Goal: Download file/media

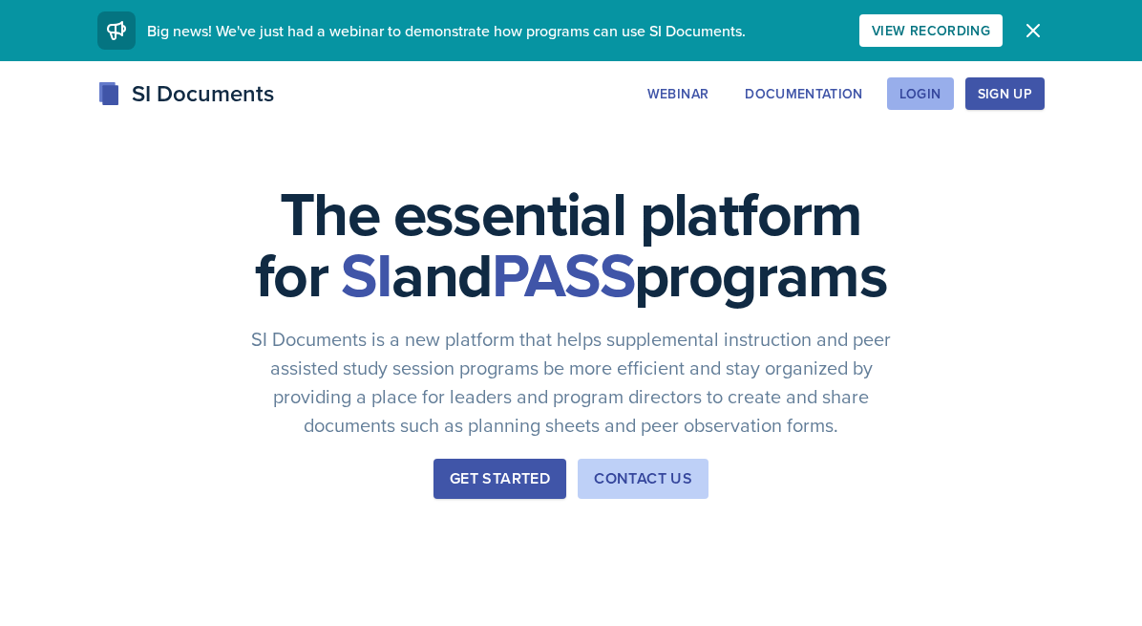
click at [931, 95] on div "Login" at bounding box center [921, 93] width 42 height 15
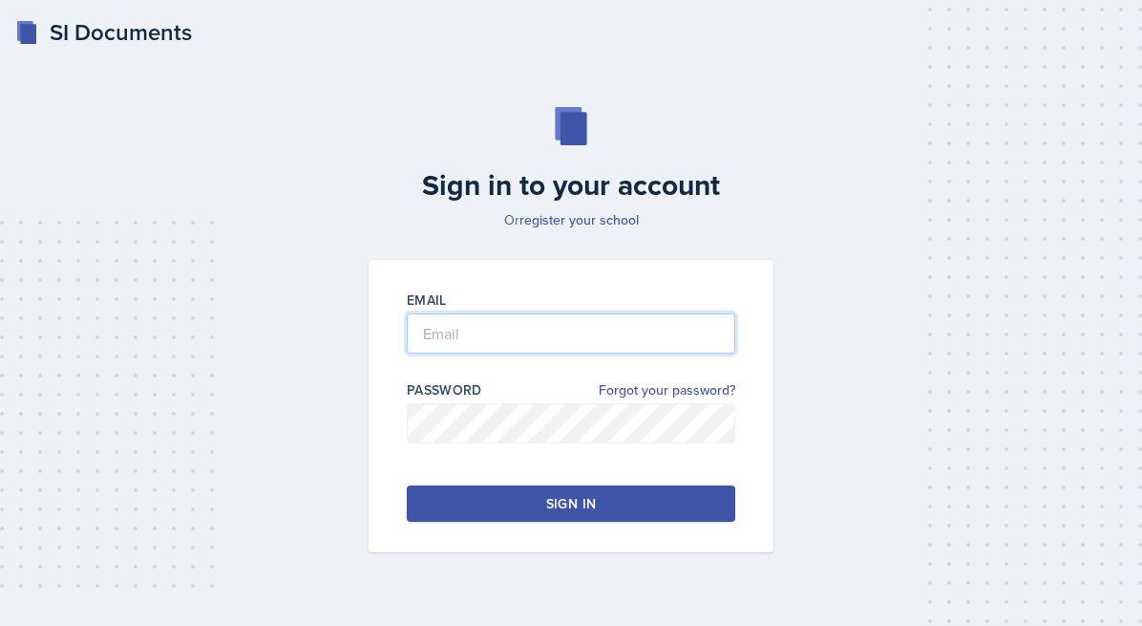
type input "[PERSON_NAME][EMAIL_ADDRESS][PERSON_NAME][DOMAIN_NAME]"
click at [584, 320] on input "[PERSON_NAME][EMAIL_ADDRESS][PERSON_NAME][DOMAIN_NAME]" at bounding box center [571, 333] width 329 height 40
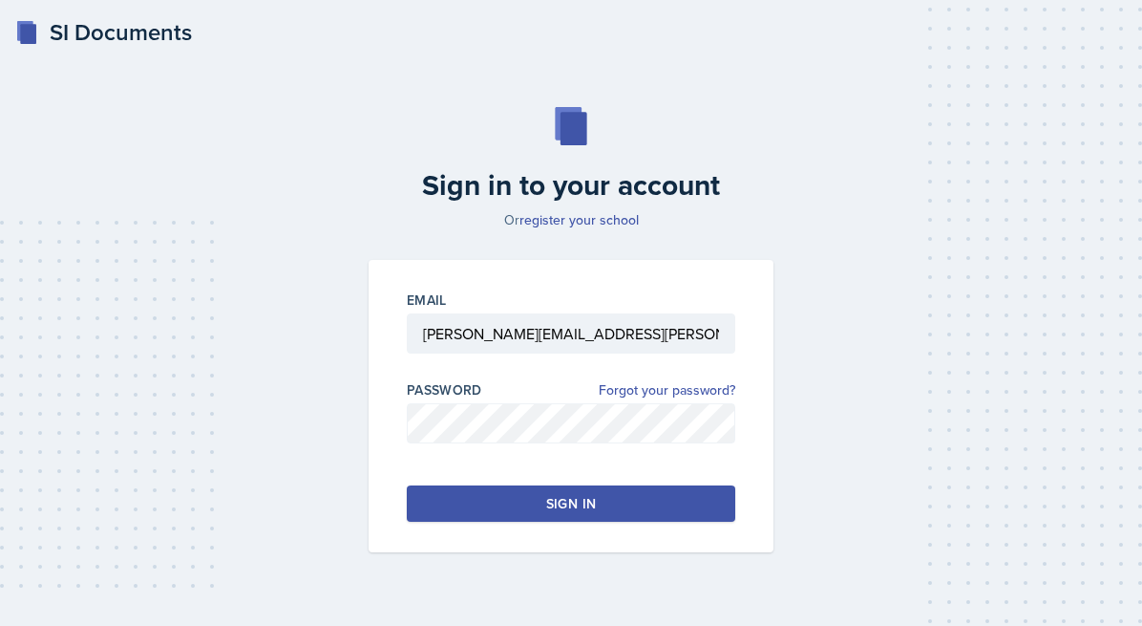
click at [435, 505] on button "Sign in" at bounding box center [571, 503] width 329 height 36
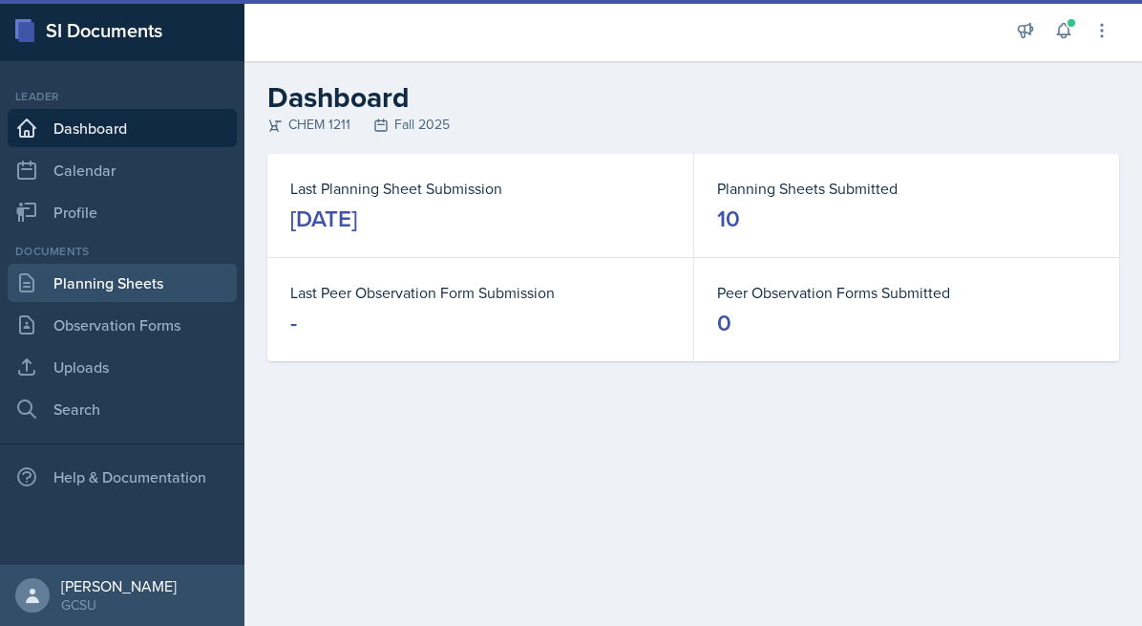
click at [175, 277] on link "Planning Sheets" at bounding box center [122, 283] width 229 height 38
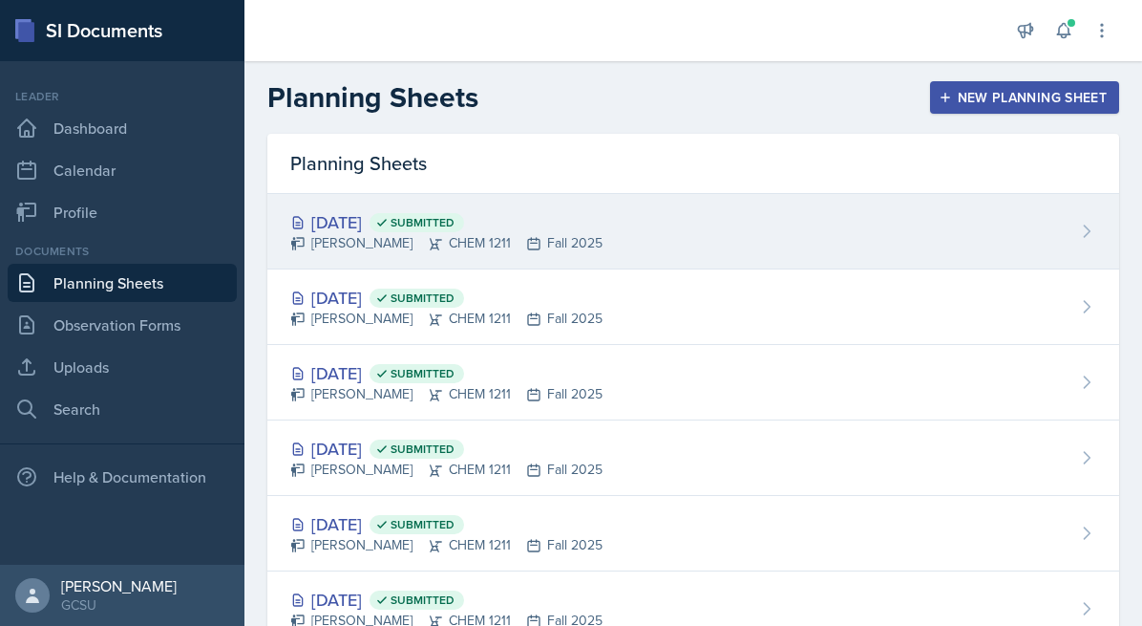
click at [389, 216] on icon at bounding box center [381, 222] width 13 height 13
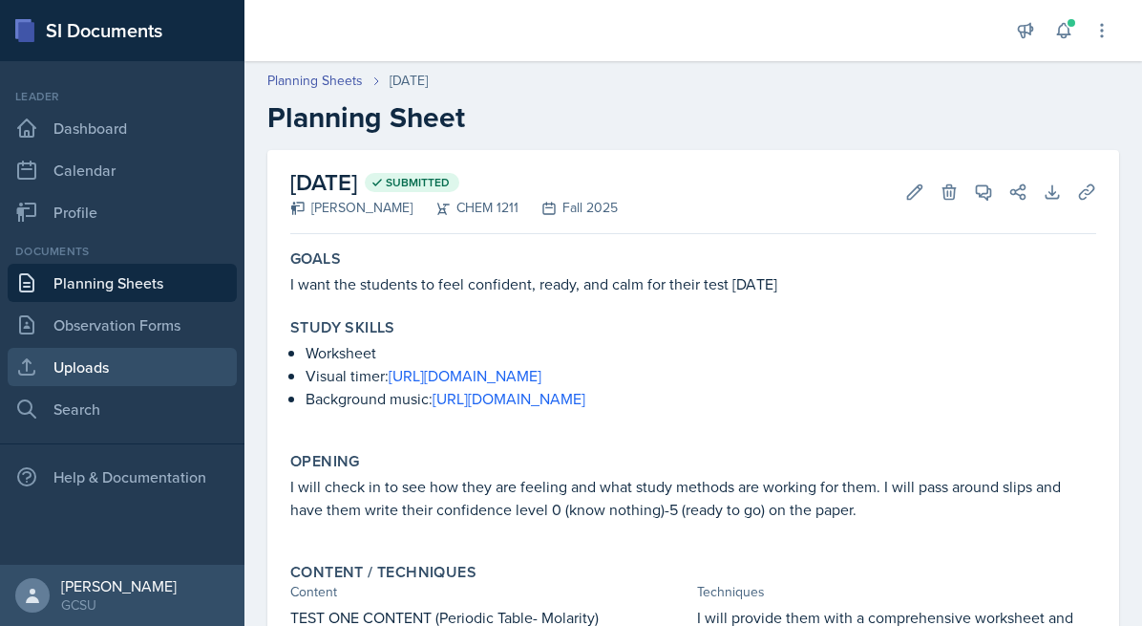
click at [182, 366] on link "Uploads" at bounding box center [122, 367] width 229 height 38
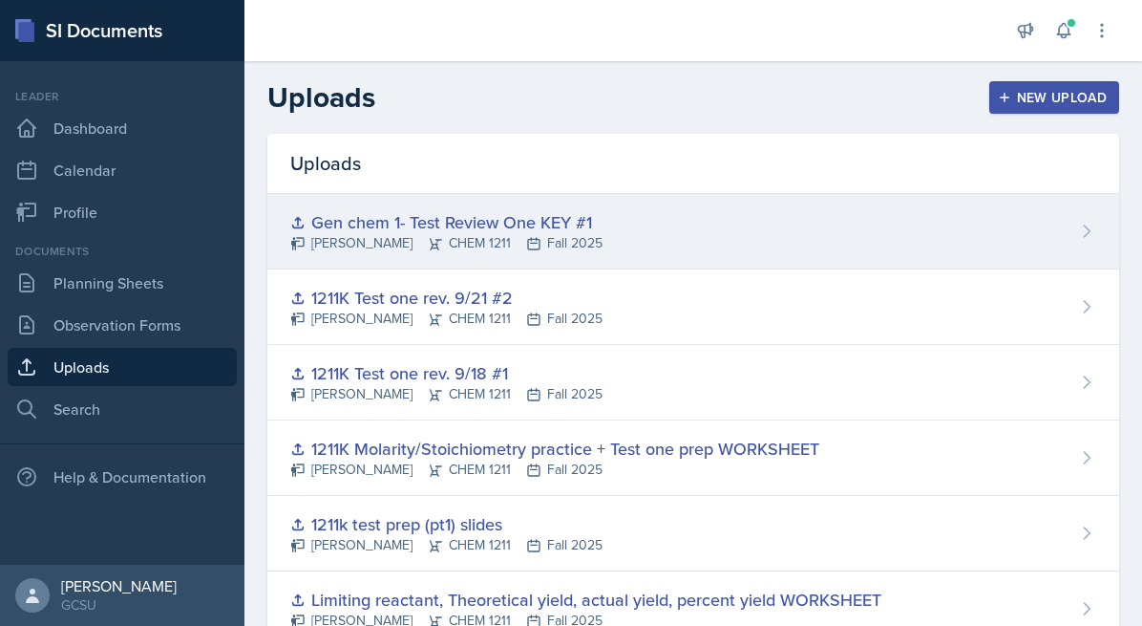
click at [469, 242] on div "[PERSON_NAME] CHEM 1211 Fall 2025" at bounding box center [446, 243] width 312 height 20
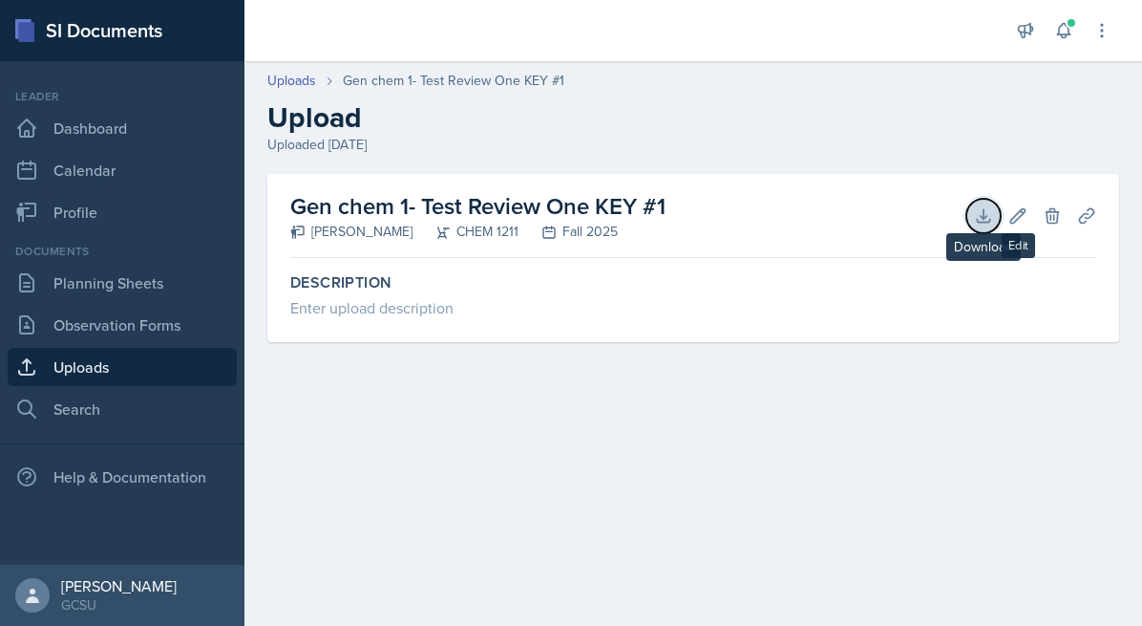
click at [973, 211] on button "Download" at bounding box center [983, 216] width 34 height 34
